Goal: Task Accomplishment & Management: Use online tool/utility

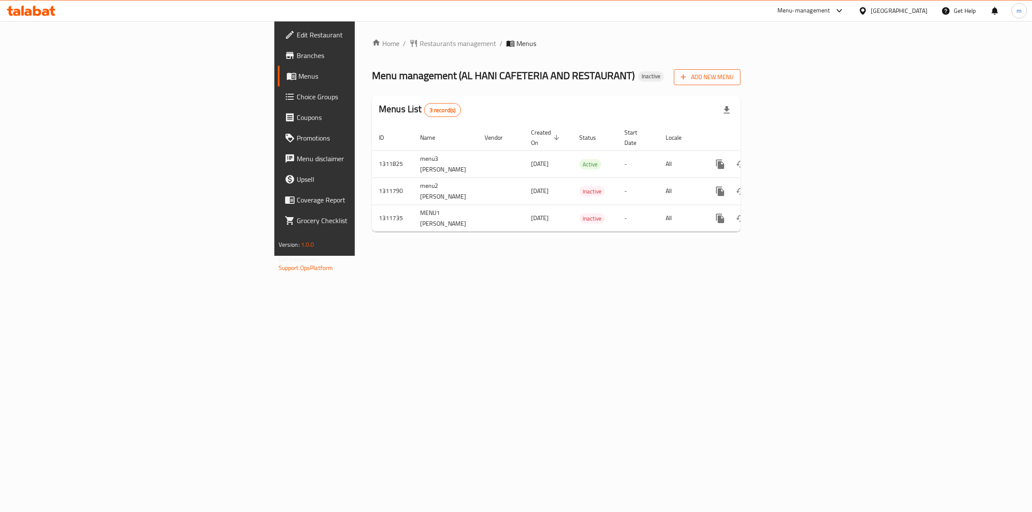
click at [734, 74] on span "Add New Menu" at bounding box center [707, 77] width 53 height 11
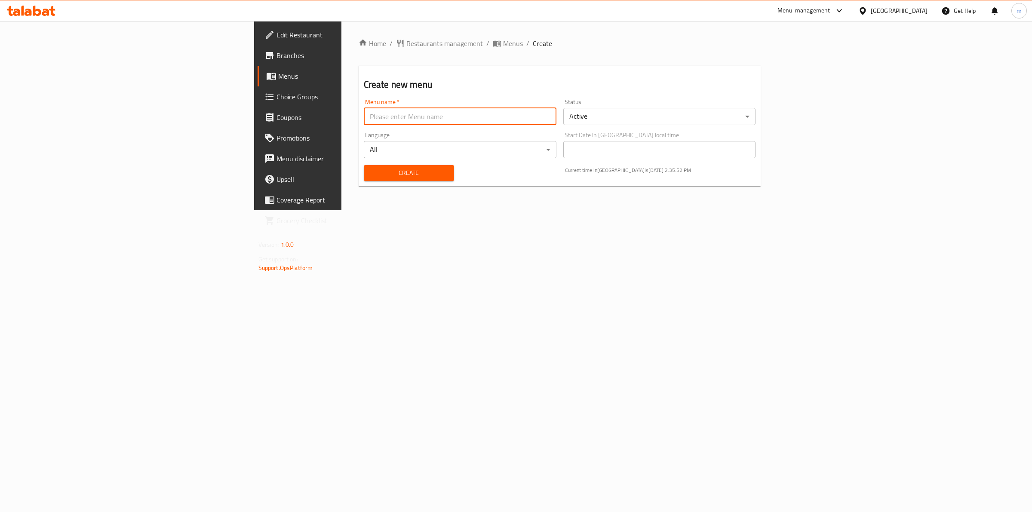
click at [364, 123] on input "text" at bounding box center [460, 116] width 193 height 17
type input "[DATE] Mona1"
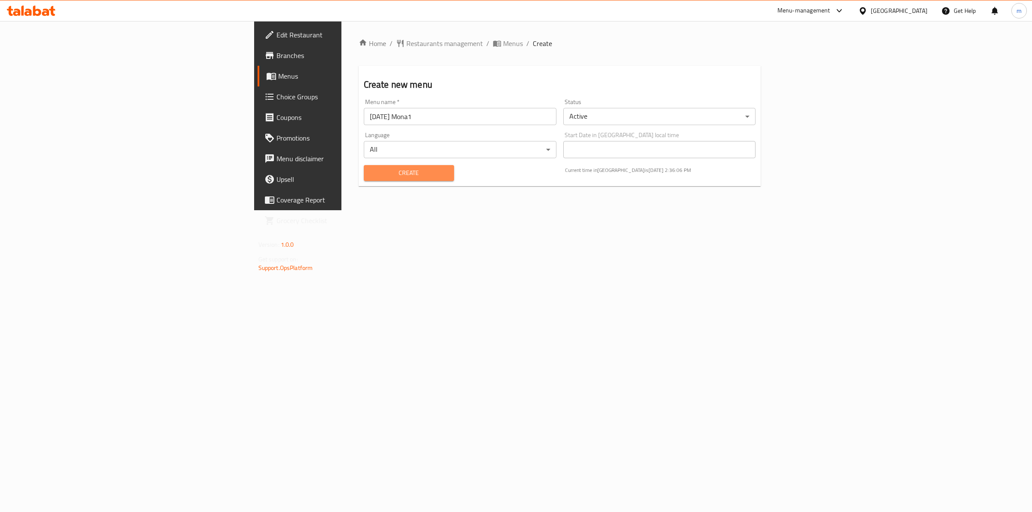
click at [371, 172] on span "Create" at bounding box center [409, 173] width 77 height 11
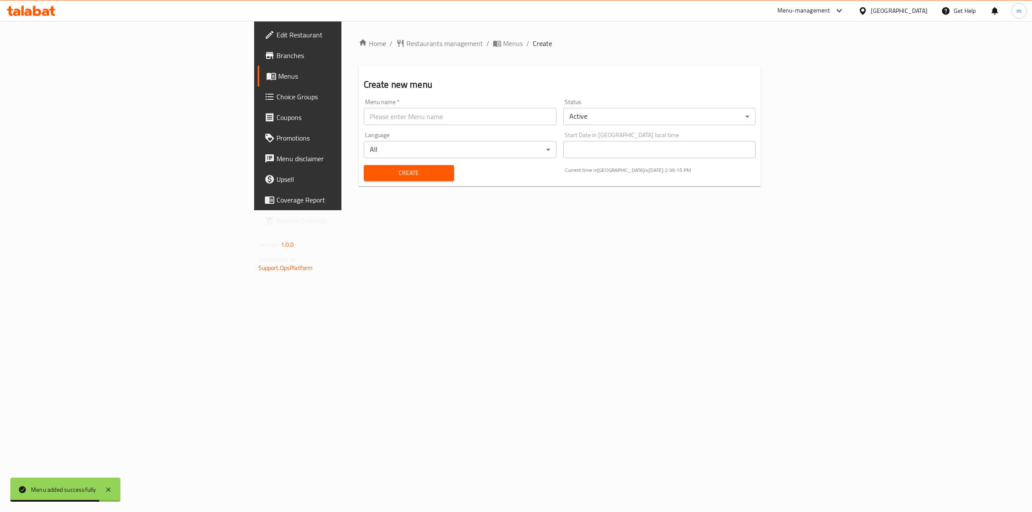
click at [364, 117] on input "text" at bounding box center [460, 116] width 193 height 17
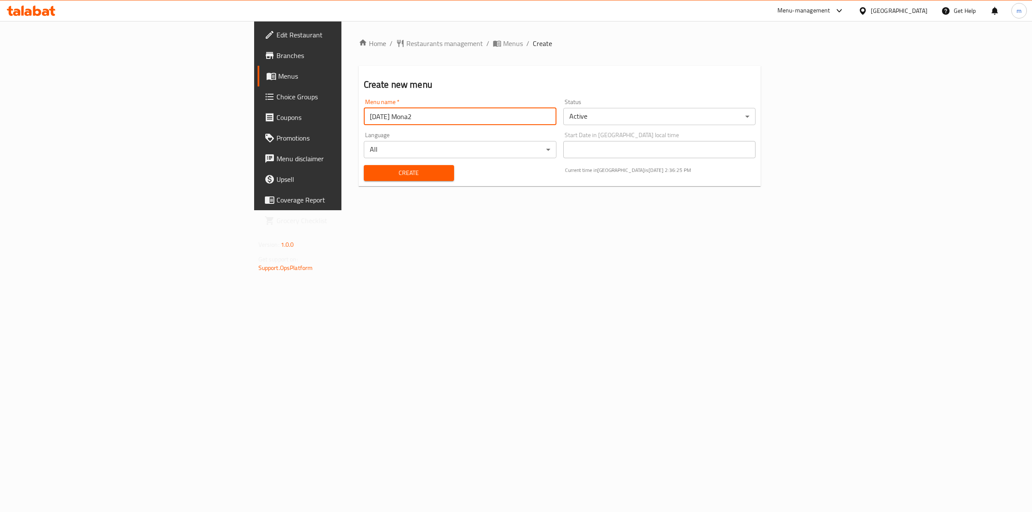
type input "[DATE] Mona2"
click at [371, 175] on span "Create" at bounding box center [409, 173] width 77 height 11
click at [364, 122] on input "text" at bounding box center [460, 116] width 193 height 17
type input "[DATE] Mona3"
click at [364, 179] on button "Create" at bounding box center [409, 173] width 90 height 16
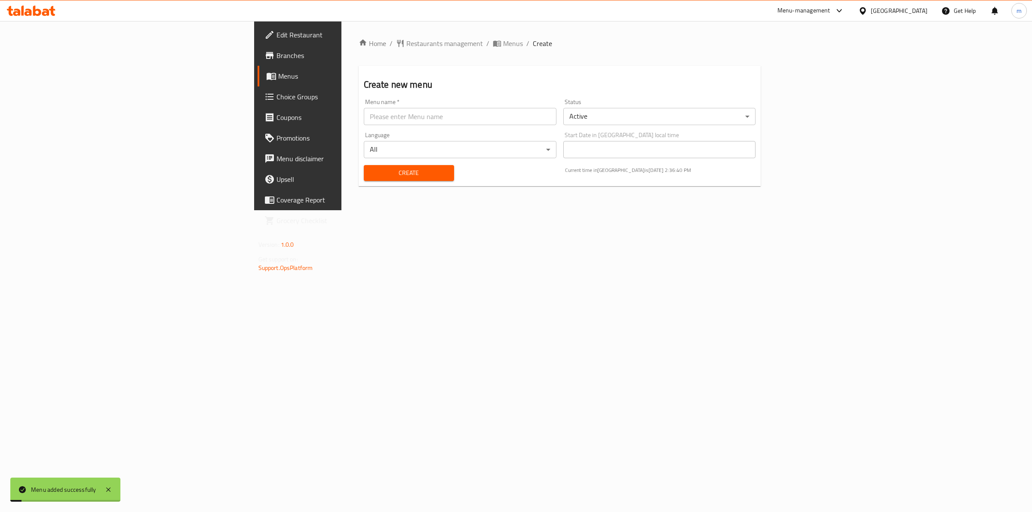
click at [278, 72] on span "Menus" at bounding box center [348, 76] width 141 height 10
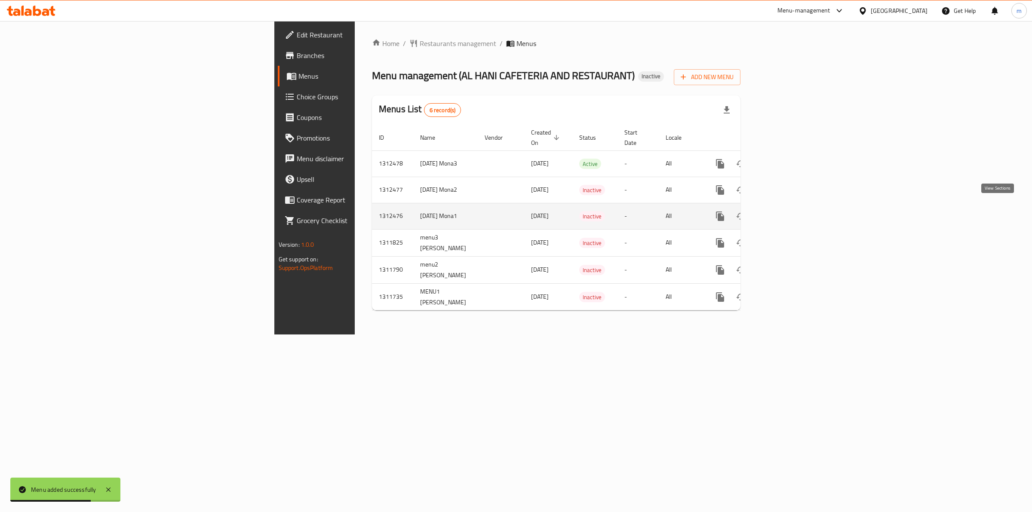
click at [787, 211] on icon "enhanced table" at bounding box center [782, 216] width 10 height 10
